Goal: Task Accomplishment & Management: Manage account settings

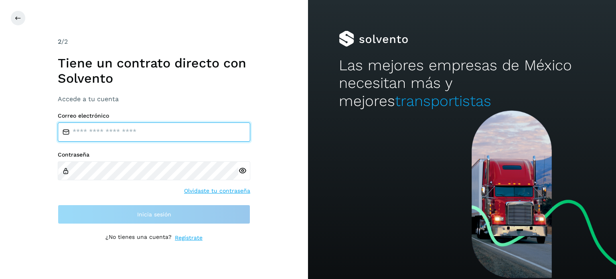
type input "**********"
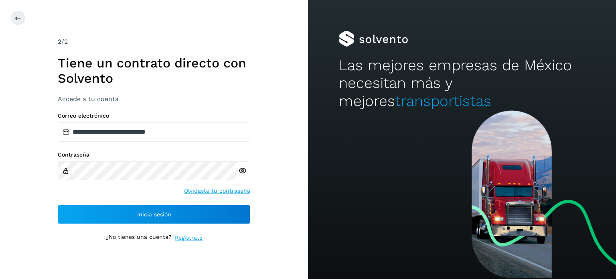
click at [285, 203] on div "**********" at bounding box center [154, 139] width 308 height 279
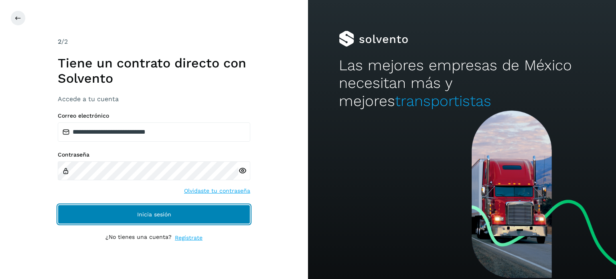
click at [176, 214] on button "Inicia sesión" at bounding box center [154, 213] width 192 height 19
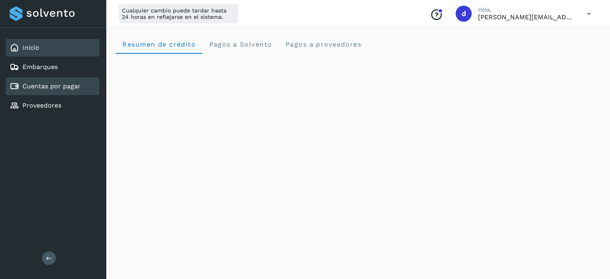
click at [59, 86] on link "Cuentas por pagar" at bounding box center [51, 86] width 58 height 8
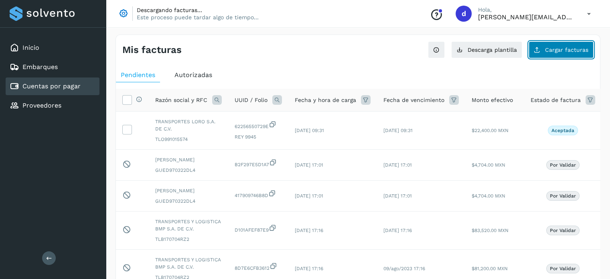
click at [574, 47] on span "Cargar facturas" at bounding box center [566, 50] width 43 height 6
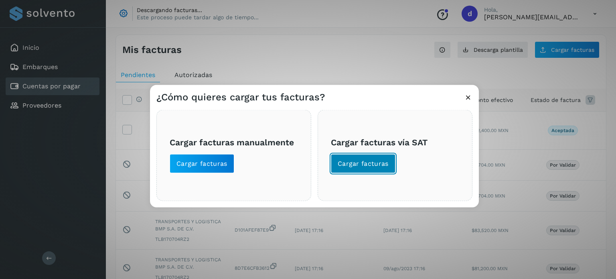
click at [360, 162] on span "Cargar facturas" at bounding box center [363, 163] width 51 height 9
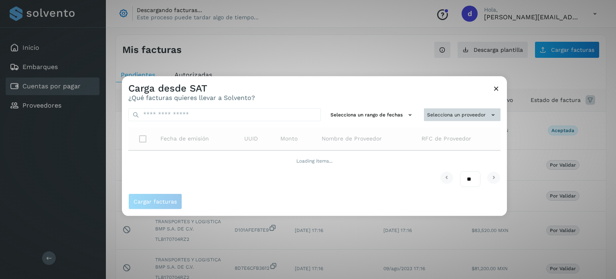
click at [469, 113] on button "Selecciona un proveedor" at bounding box center [462, 114] width 77 height 13
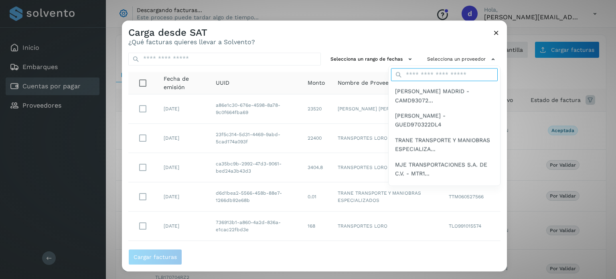
click at [432, 77] on input "text" at bounding box center [444, 75] width 107 height 13
type input "***"
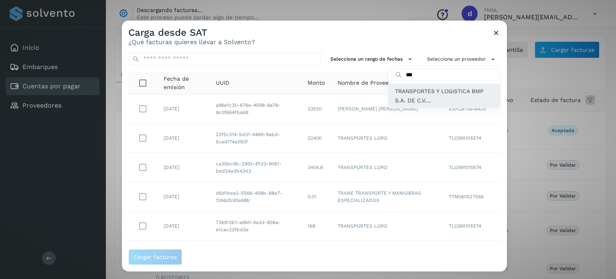
click at [427, 92] on span "TRANSPORTES Y LOGISTICA BMP S.A. DE C.V...." at bounding box center [444, 96] width 99 height 18
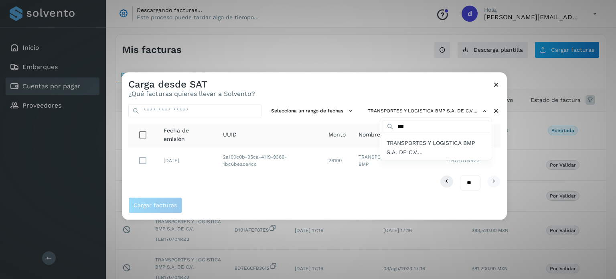
click at [245, 198] on div at bounding box center [430, 211] width 616 height 279
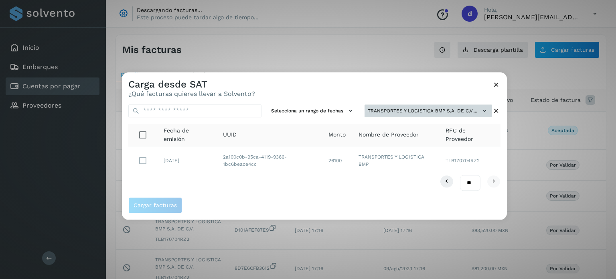
click at [461, 113] on button "TRANSPORTES Y LOGISTICA BMP S.A. DE C.V...." at bounding box center [427, 110] width 127 height 13
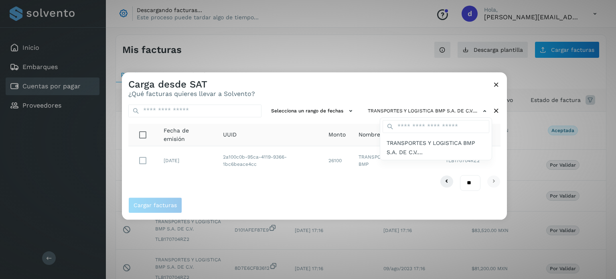
click at [492, 82] on div at bounding box center [430, 211] width 616 height 279
click at [494, 83] on icon at bounding box center [496, 84] width 8 height 8
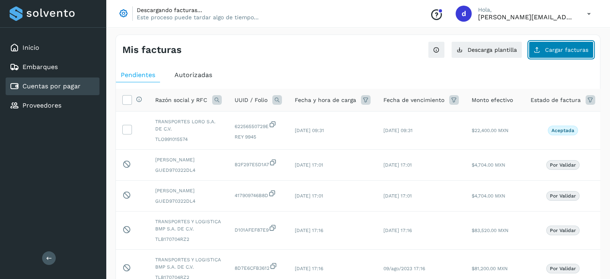
click at [553, 50] on span "Cargar facturas" at bounding box center [566, 50] width 43 height 6
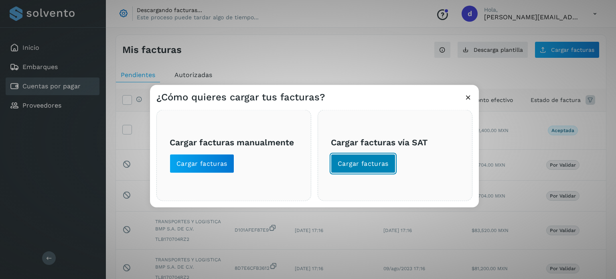
click at [370, 166] on span "Cargar facturas" at bounding box center [363, 163] width 51 height 9
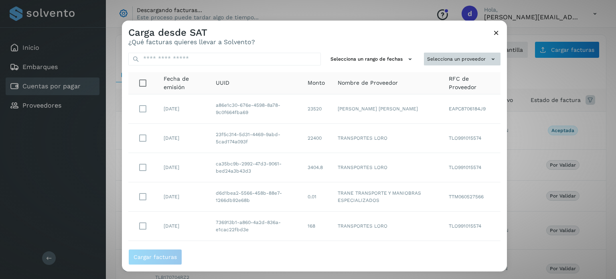
click at [443, 65] on button "Selecciona un proveedor" at bounding box center [462, 59] width 77 height 13
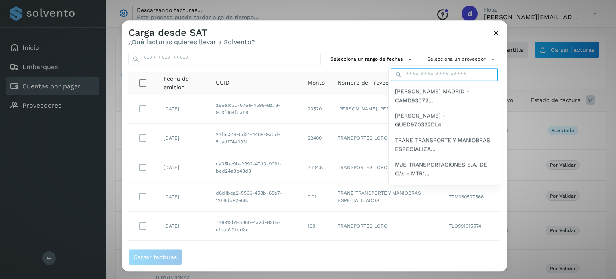
click at [436, 70] on input "text" at bounding box center [444, 75] width 107 height 13
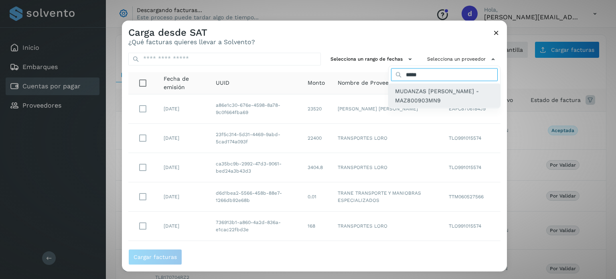
type input "*****"
click at [406, 94] on span "MUDANZAS [PERSON_NAME] - MAZ800903MN9" at bounding box center [444, 96] width 99 height 18
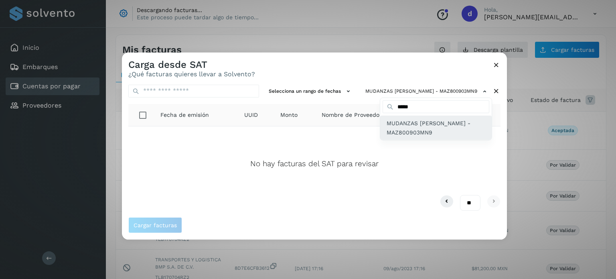
click at [405, 129] on span "MUDANZAS [PERSON_NAME] - MAZ800903MN9" at bounding box center [435, 128] width 99 height 18
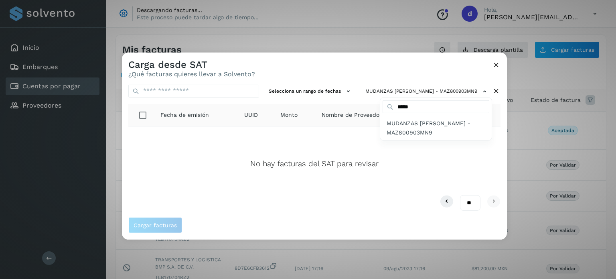
click at [412, 63] on div at bounding box center [430, 191] width 616 height 279
click at [492, 63] on icon at bounding box center [496, 64] width 8 height 8
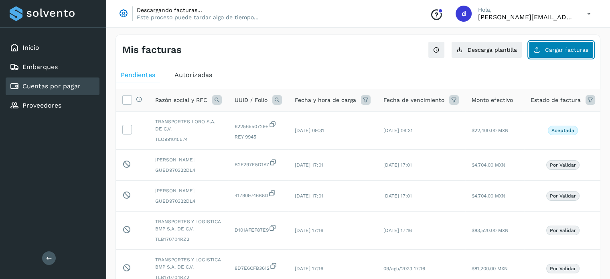
click at [537, 56] on button "Cargar facturas" at bounding box center [560, 49] width 65 height 17
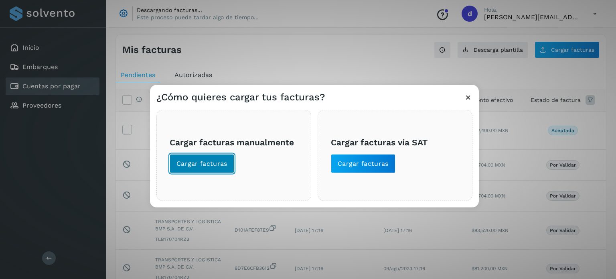
click at [222, 161] on span "Cargar facturas" at bounding box center [201, 163] width 51 height 9
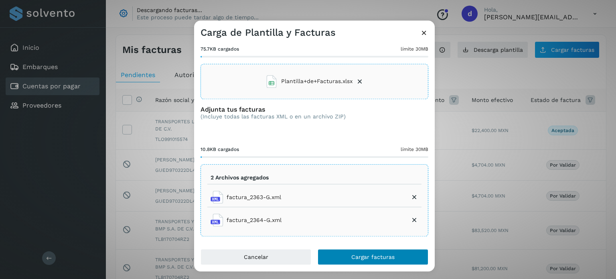
scroll to position [33, 0]
click at [370, 261] on button "Cargar facturas" at bounding box center [373, 257] width 111 height 16
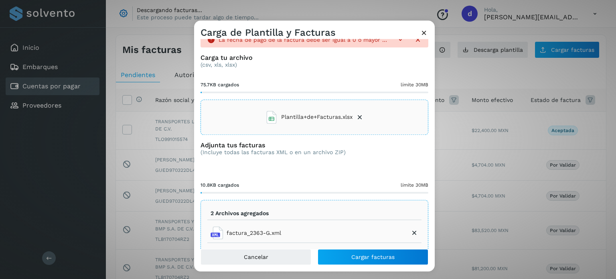
scroll to position [0, 0]
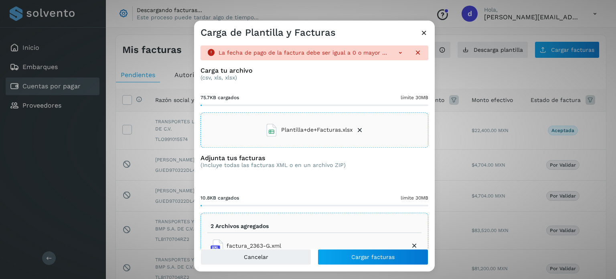
click at [358, 128] on icon at bounding box center [360, 130] width 8 height 8
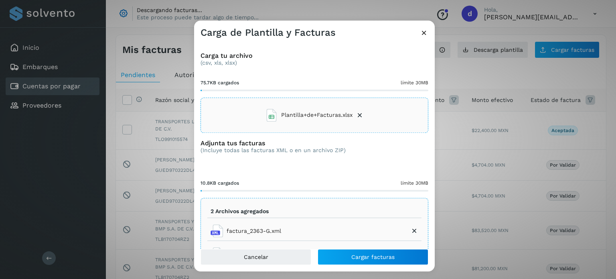
scroll to position [34, 0]
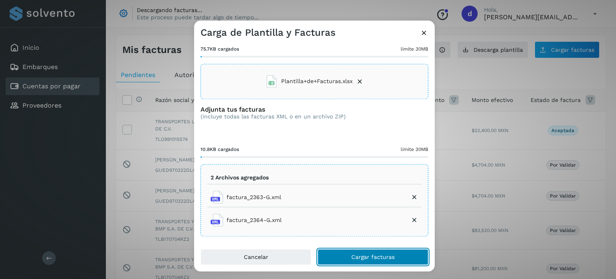
click at [370, 252] on button "Cargar facturas" at bounding box center [373, 257] width 111 height 16
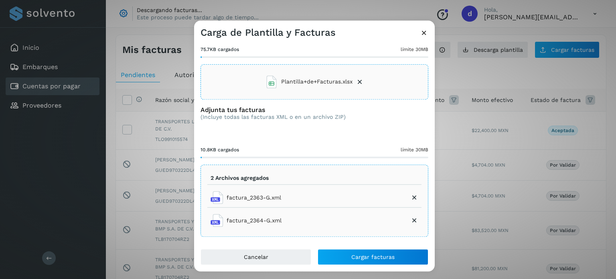
scroll to position [0, 0]
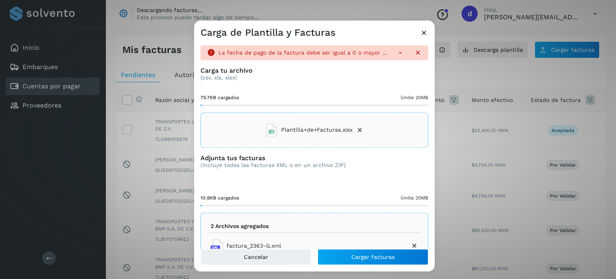
click at [356, 127] on icon at bounding box center [360, 130] width 8 height 8
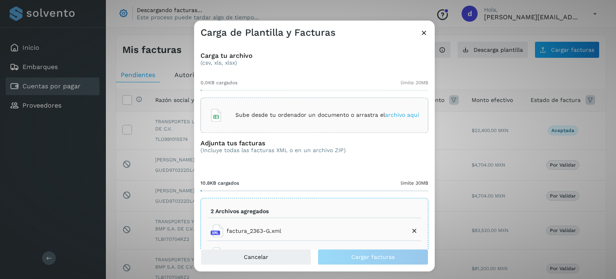
click at [369, 166] on div "Adjunta tus facturas (Incluye todas las facturas XML o en un archivo ZIP)" at bounding box center [314, 152] width 228 height 27
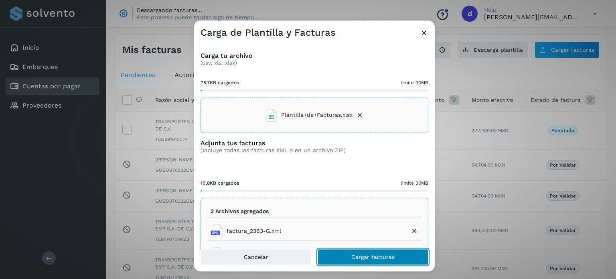
click at [376, 259] on span "Cargar facturas" at bounding box center [372, 257] width 43 height 6
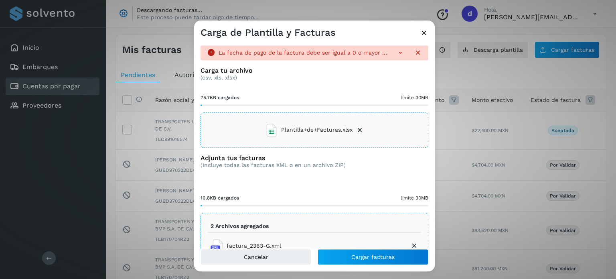
click at [396, 53] on icon at bounding box center [400, 53] width 8 height 8
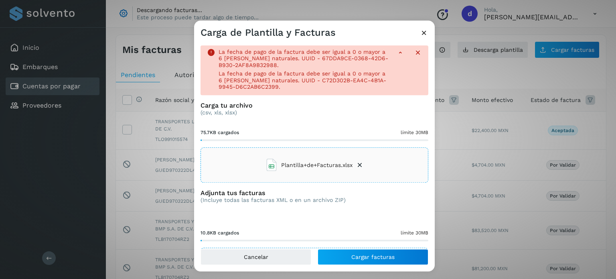
click at [414, 53] on icon at bounding box center [418, 53] width 8 height 8
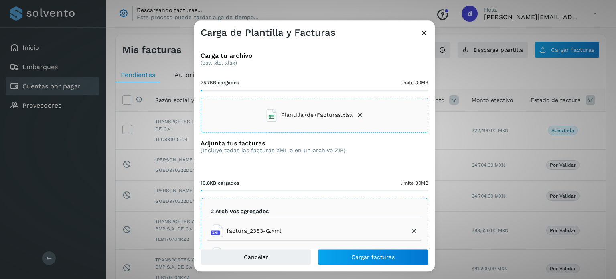
click at [356, 113] on icon at bounding box center [360, 115] width 8 height 8
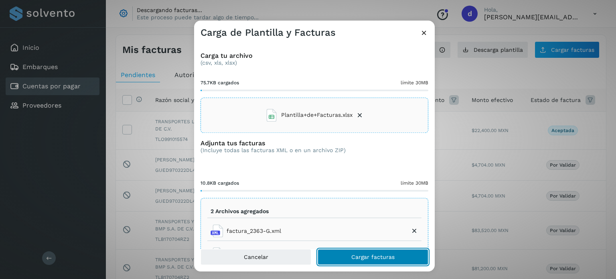
click at [377, 259] on span "Cargar facturas" at bounding box center [372, 257] width 43 height 6
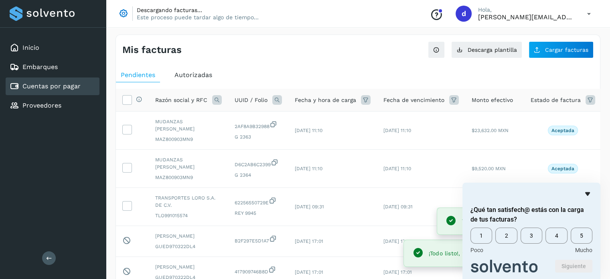
click at [588, 190] on icon "Ocultar encuesta" at bounding box center [588, 194] width 10 height 10
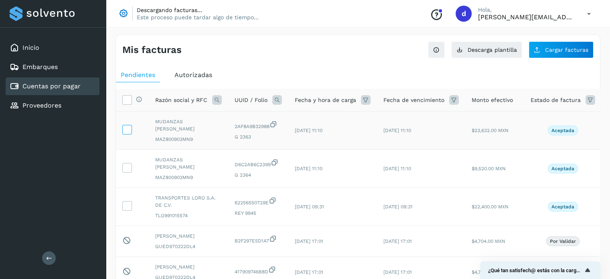
click at [127, 128] on icon at bounding box center [127, 129] width 8 height 8
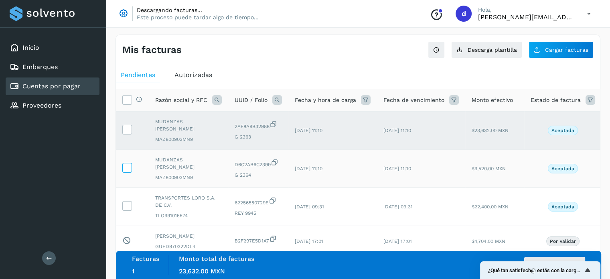
click at [129, 172] on label at bounding box center [127, 168] width 10 height 10
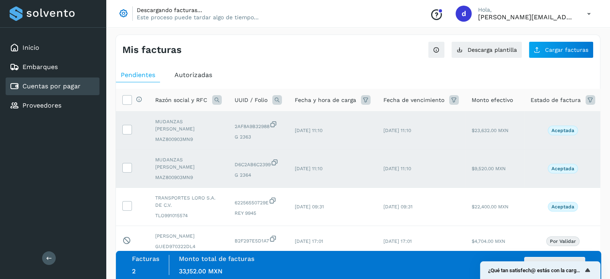
scroll to position [21, 0]
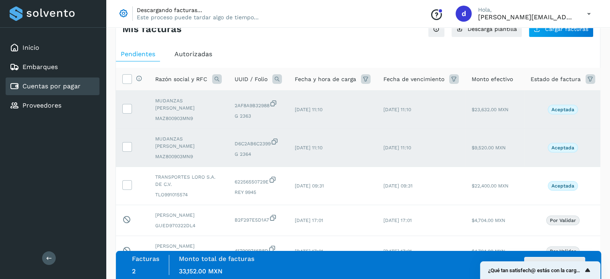
click at [587, 271] on icon "Mostrar encuesta - ¿Qué tan satisfech@ estás con la carga de tus facturas?" at bounding box center [587, 270] width 5 height 4
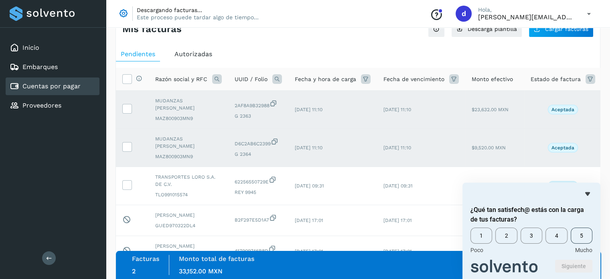
click at [578, 230] on span "5" at bounding box center [582, 235] width 22 height 16
click at [569, 267] on button "Siguiente" at bounding box center [573, 265] width 37 height 13
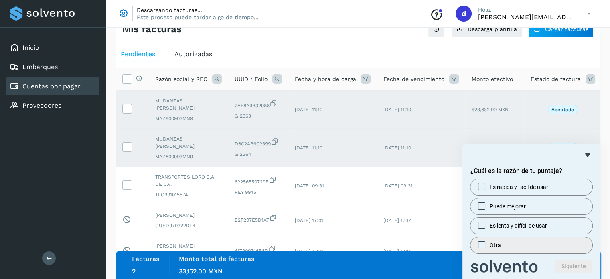
click at [555, 252] on label "Otra" at bounding box center [531, 245] width 122 height 16
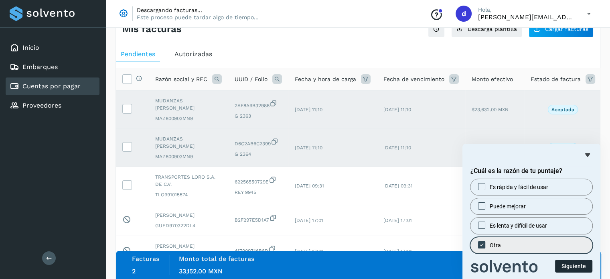
click at [571, 267] on button "Siguiente" at bounding box center [573, 265] width 37 height 13
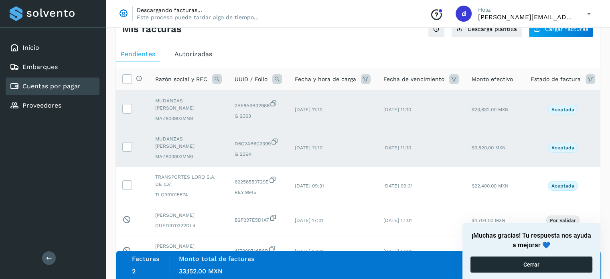
click at [524, 266] on button "Cerrar" at bounding box center [531, 264] width 122 height 16
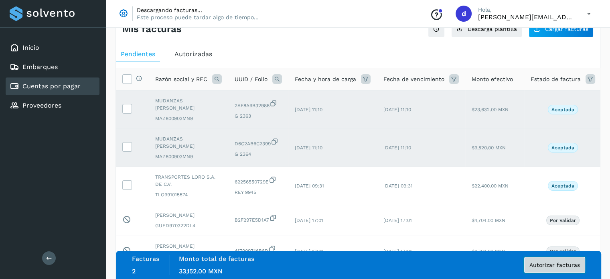
click at [556, 267] on span "Autorizar facturas" at bounding box center [554, 265] width 51 height 6
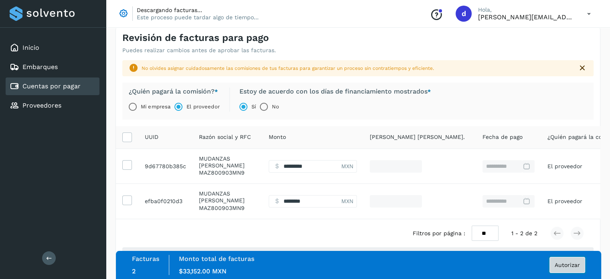
click at [564, 266] on span "Autorizar" at bounding box center [566, 265] width 25 height 6
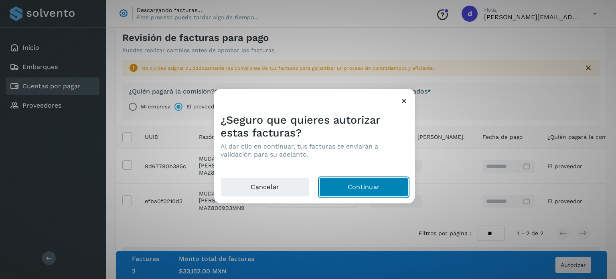
click at [350, 187] on button "Continuar" at bounding box center [363, 186] width 89 height 19
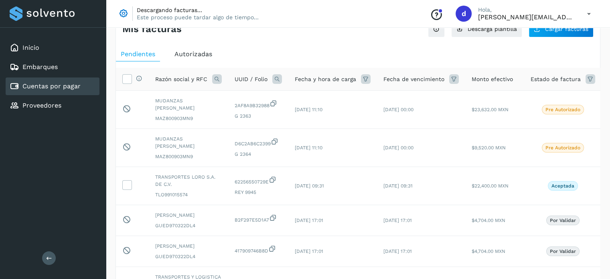
click at [509, 54] on ul "Pendientes Autorizadas" at bounding box center [358, 54] width 484 height 14
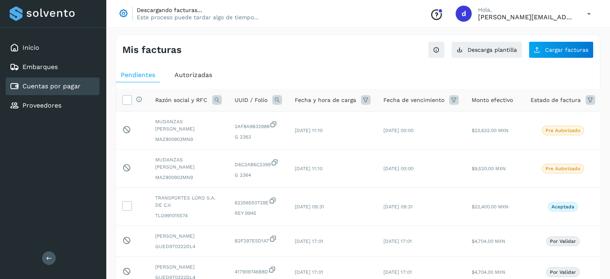
click at [120, 12] on icon at bounding box center [123, 14] width 12 height 12
click at [558, 53] on button "Cargar facturas" at bounding box center [560, 49] width 65 height 17
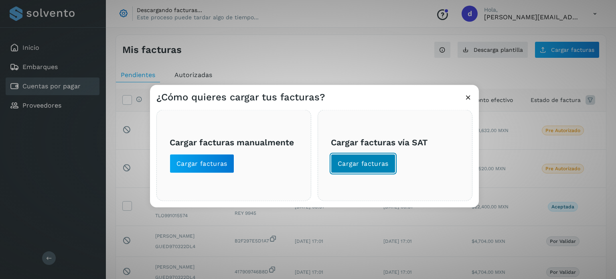
click at [358, 160] on span "Cargar facturas" at bounding box center [363, 163] width 51 height 9
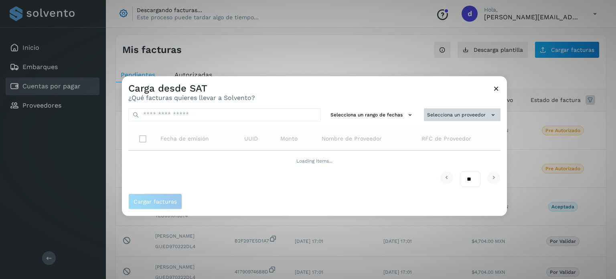
click at [449, 115] on button "Selecciona un proveedor" at bounding box center [462, 114] width 77 height 13
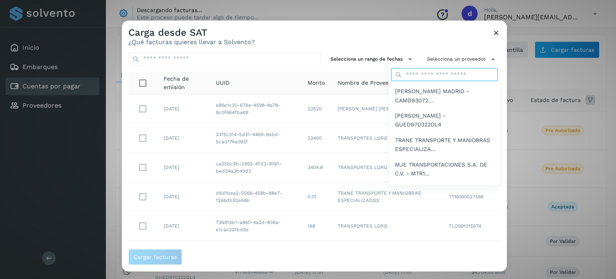
click at [425, 75] on input "text" at bounding box center [444, 75] width 107 height 13
type input "***"
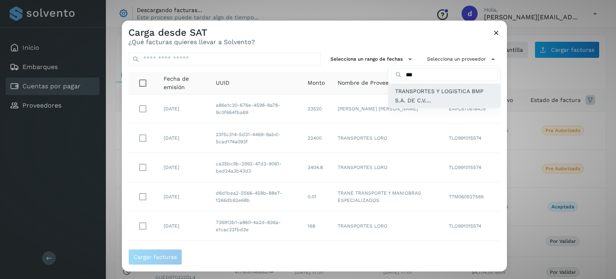
click at [435, 97] on span "TRANSPORTES Y LOGISTICA BMP S.A. DE C.V...." at bounding box center [444, 96] width 99 height 18
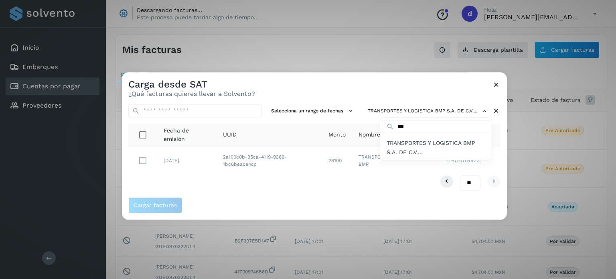
click at [494, 84] on div at bounding box center [430, 211] width 616 height 279
